Goal: Task Accomplishment & Management: Manage account settings

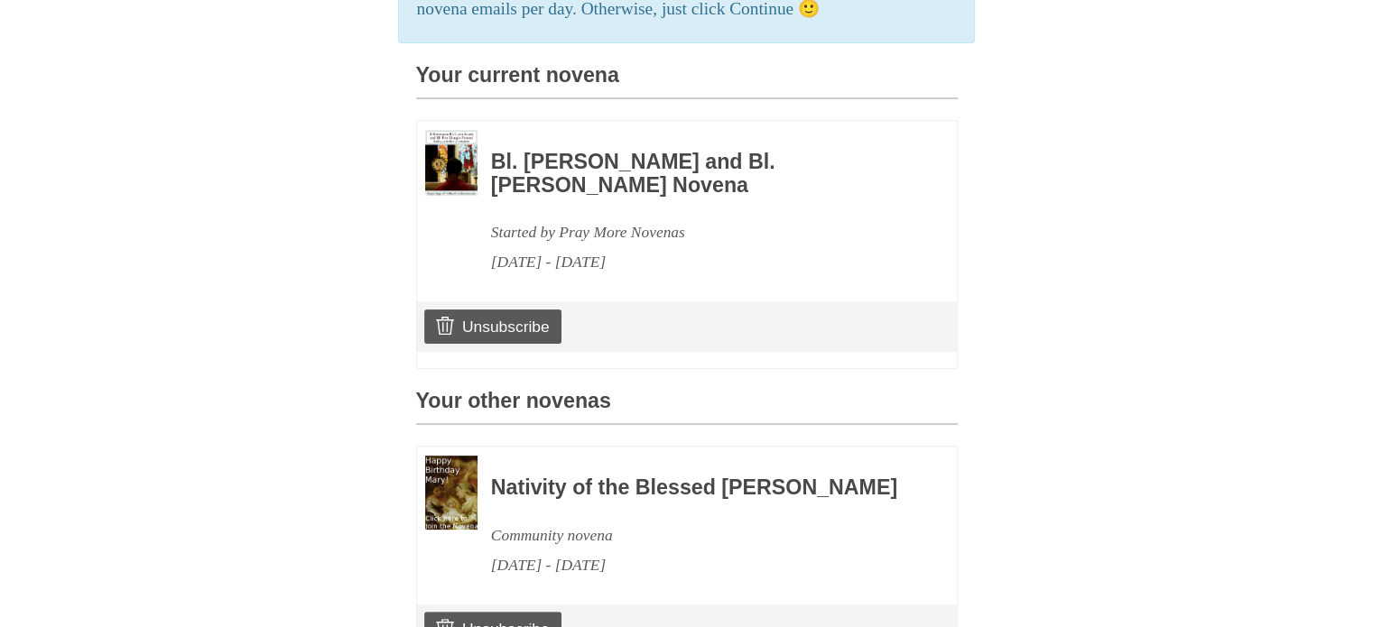
scroll to position [622, 0]
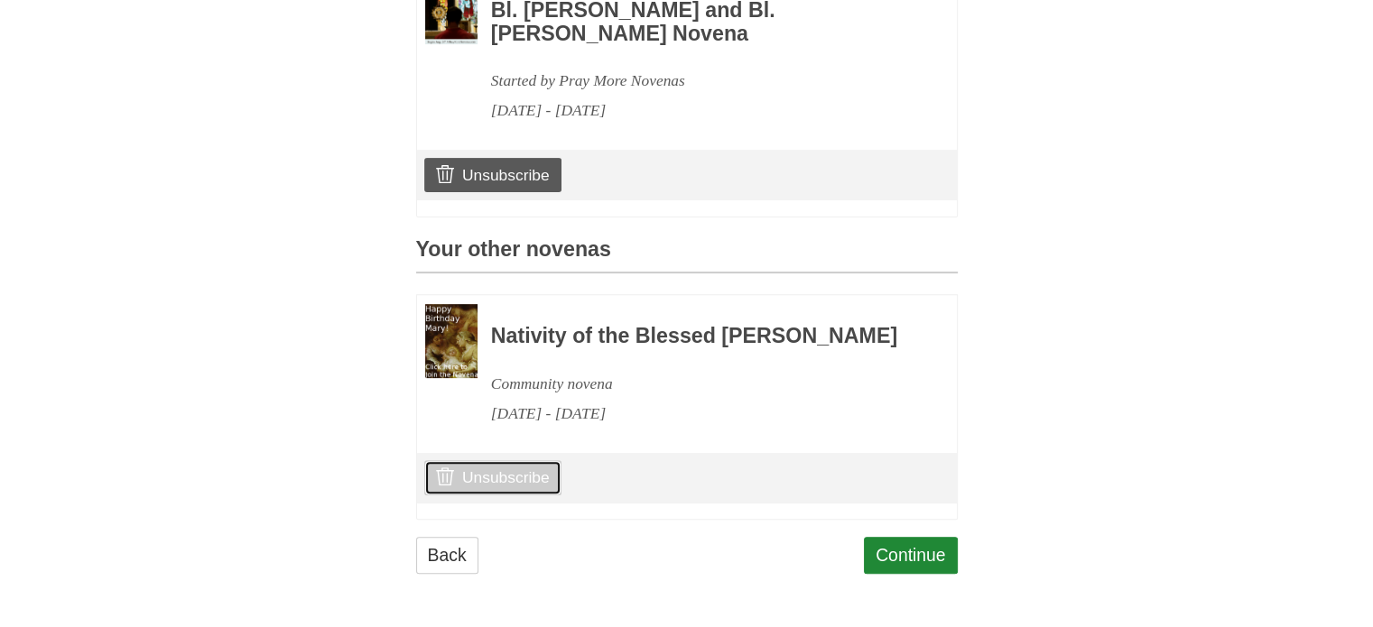
click at [486, 476] on link "Unsubscribe" at bounding box center [492, 477] width 136 height 34
click at [504, 482] on link "Unsubscribe" at bounding box center [492, 477] width 136 height 34
click at [484, 475] on link "Unsubscribe" at bounding box center [492, 477] width 136 height 34
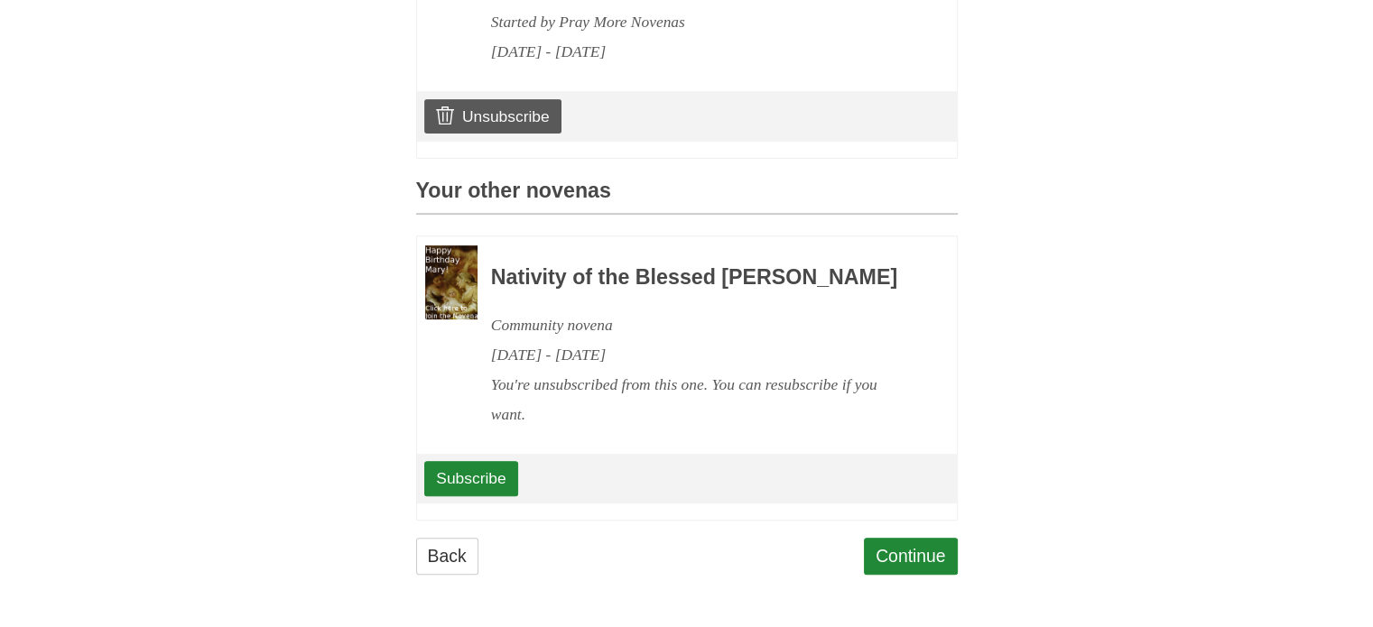
scroll to position [681, 0]
click at [899, 543] on link "Continue" at bounding box center [911, 556] width 94 height 37
